Goal: Task Accomplishment & Management: Complete application form

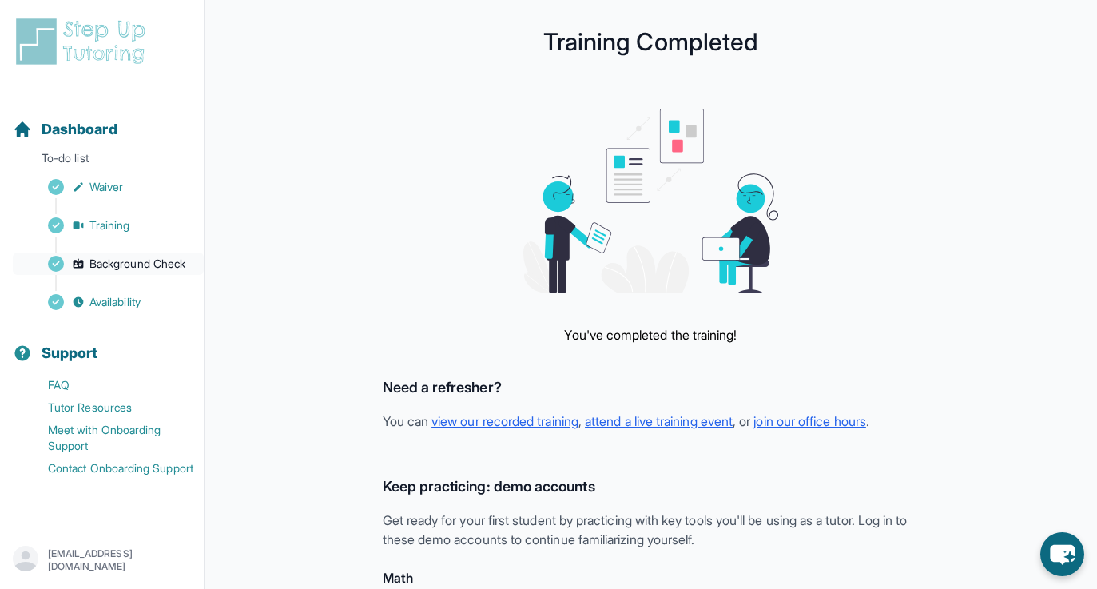
click at [109, 255] on link "Background Check" at bounding box center [108, 263] width 191 height 22
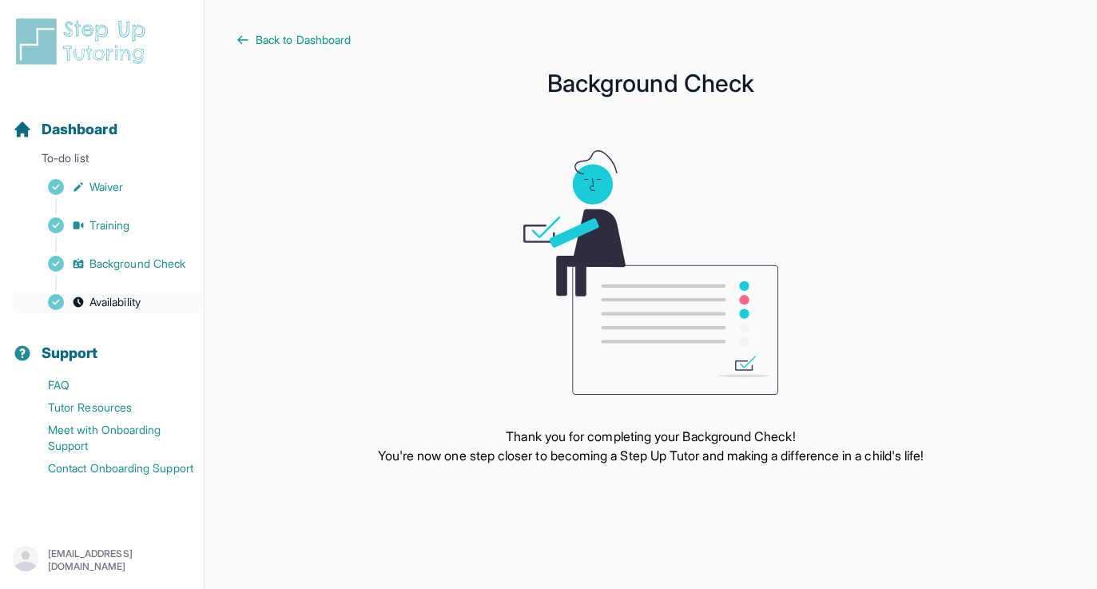
click at [124, 307] on span "Availability" at bounding box center [114, 302] width 51 height 16
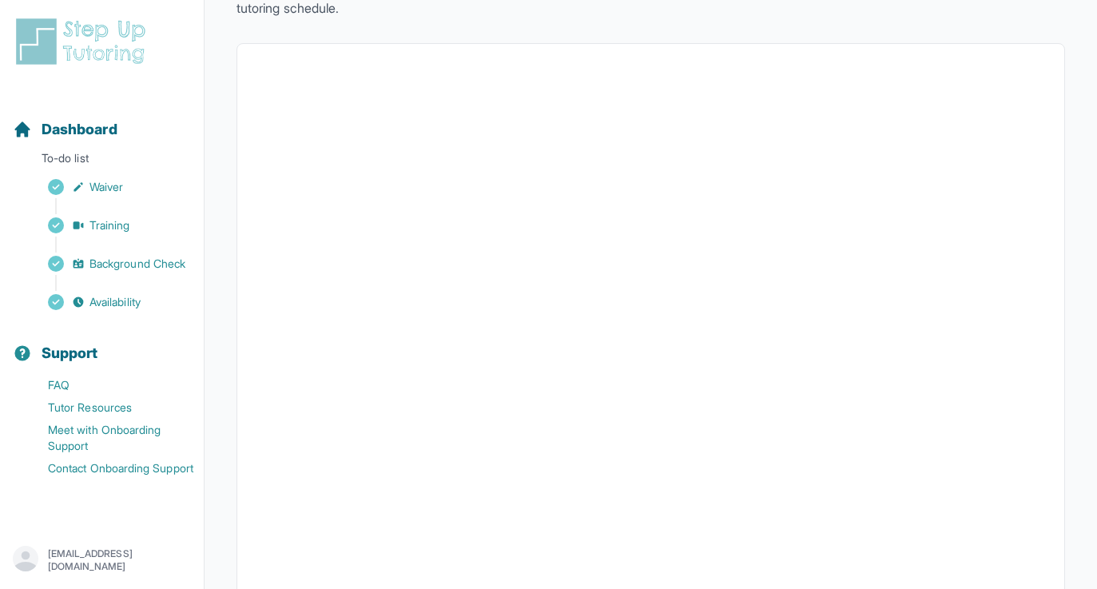
scroll to position [144, 0]
click at [76, 176] on link "Waiver" at bounding box center [108, 187] width 191 height 22
